Goal: Information Seeking & Learning: Learn about a topic

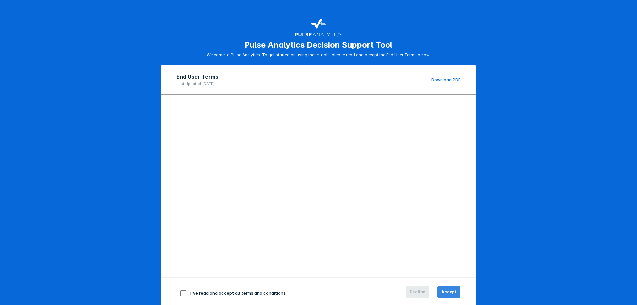
click at [444, 295] on span "Accept" at bounding box center [448, 292] width 15 height 6
click at [180, 294] on input "checkbox" at bounding box center [184, 293] width 14 height 14
checkbox input "true"
click at [450, 292] on span "Accept" at bounding box center [448, 292] width 15 height 6
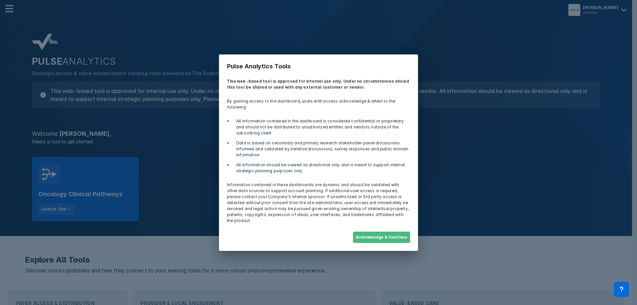
click at [385, 233] on button "Acknowledge & Continue" at bounding box center [381, 237] width 57 height 11
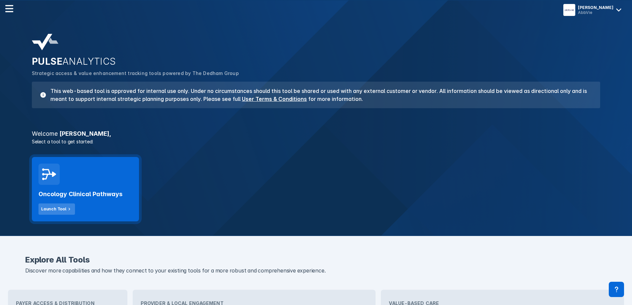
click at [49, 206] on div "Launch Tool" at bounding box center [53, 209] width 25 height 6
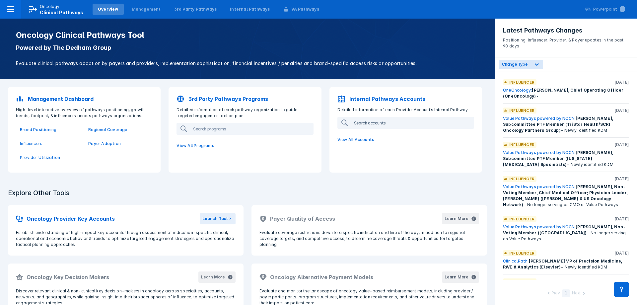
click at [313, 123] on input "search" at bounding box center [251, 128] width 122 height 11
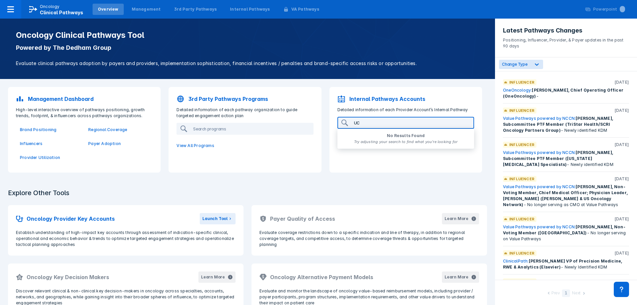
type input "U"
type input "H"
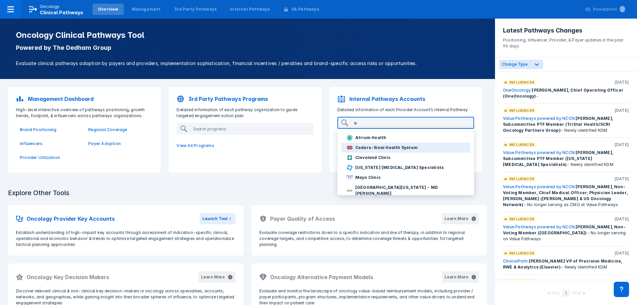
type input "a"
click at [368, 151] on button "Cedars-Sinai Health System" at bounding box center [405, 148] width 129 height 10
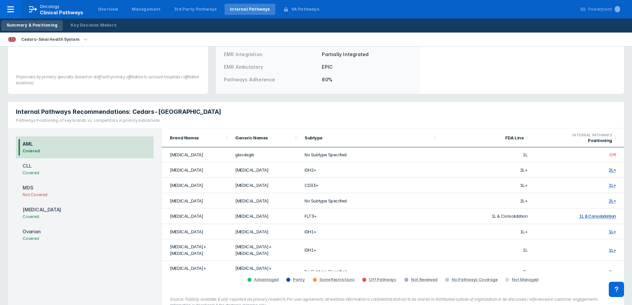
click at [30, 162] on h3 "CLL" at bounding box center [31, 165] width 17 height 7
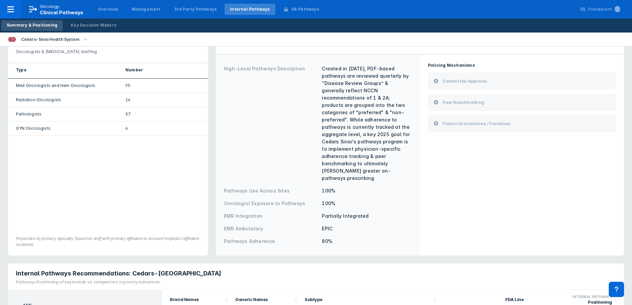
scroll to position [71, 0]
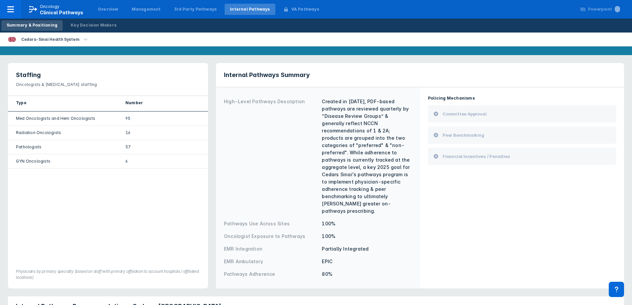
click at [435, 112] on icon at bounding box center [436, 113] width 4 height 4
click at [436, 134] on icon at bounding box center [436, 135] width 4 height 4
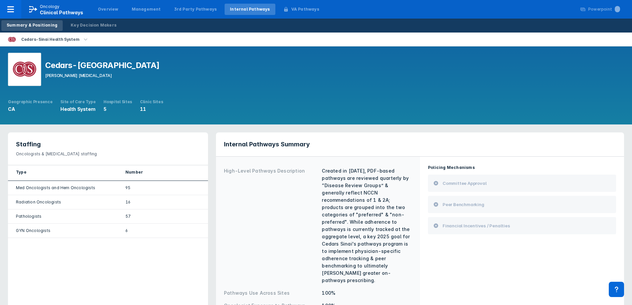
scroll to position [0, 0]
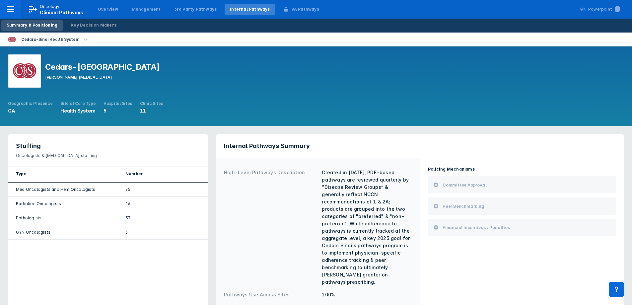
click at [82, 41] on icon "button" at bounding box center [85, 39] width 7 height 7
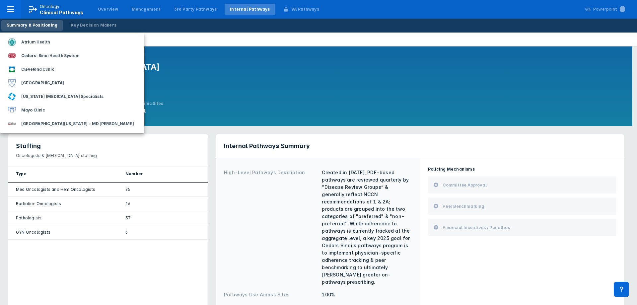
click at [185, 105] on div at bounding box center [318, 152] width 637 height 305
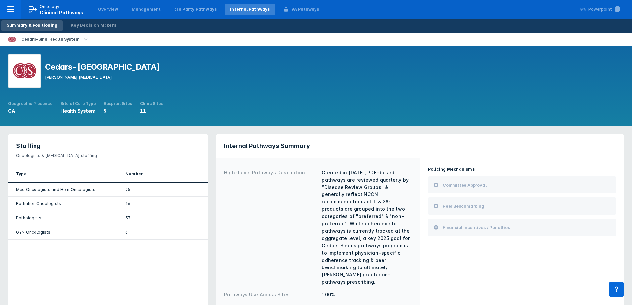
click at [486, 277] on div "Policing Mechanisms Committee Approval Peer Benchmarking Financial Incentives /…" at bounding box center [522, 258] width 196 height 193
click at [55, 189] on div "Med Oncologists and Hem Oncologists" at bounding box center [63, 189] width 94 height 6
click at [89, 27] on div "Key Decision Makers" at bounding box center [94, 25] width 46 height 6
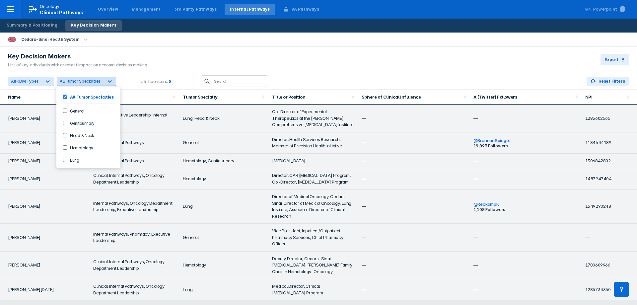
click at [108, 82] on icon at bounding box center [110, 81] width 4 height 2
click at [193, 57] on div "Key Decision Makers List of key individuals with greatest impact on account dec…" at bounding box center [318, 59] width 637 height 27
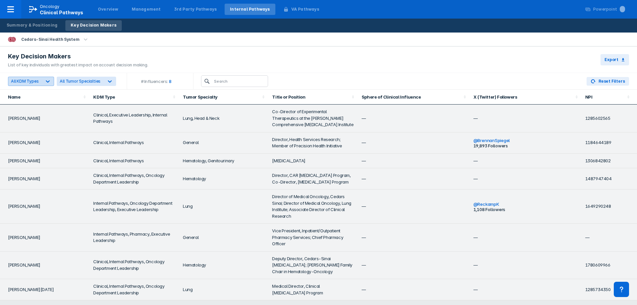
click at [44, 81] on icon at bounding box center [47, 81] width 7 height 7
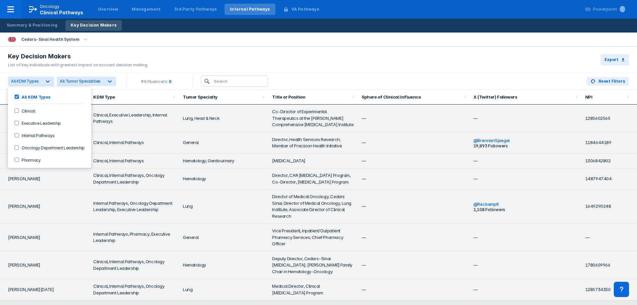
click at [193, 51] on div "Key Decision Makers List of key individuals with greatest impact on account dec…" at bounding box center [318, 59] width 637 height 27
